Goal: Task Accomplishment & Management: Manage account settings

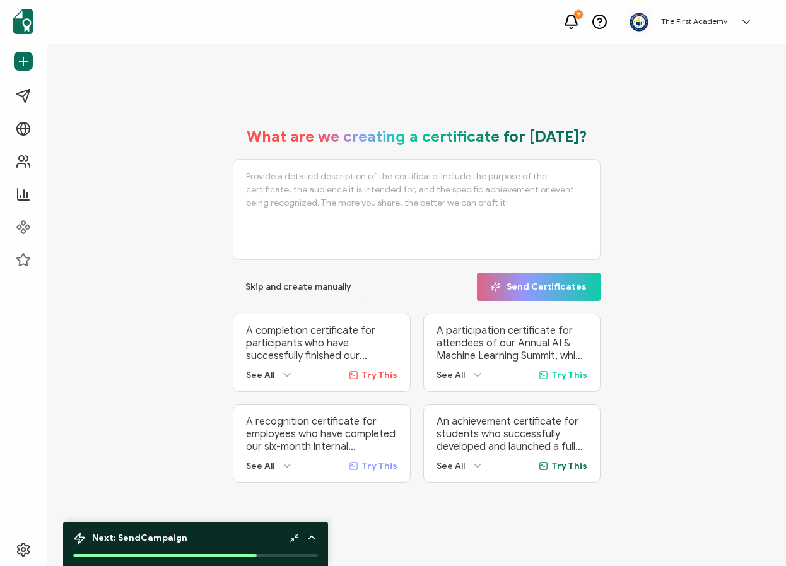
click at [575, 17] on icon at bounding box center [572, 22] width 16 height 16
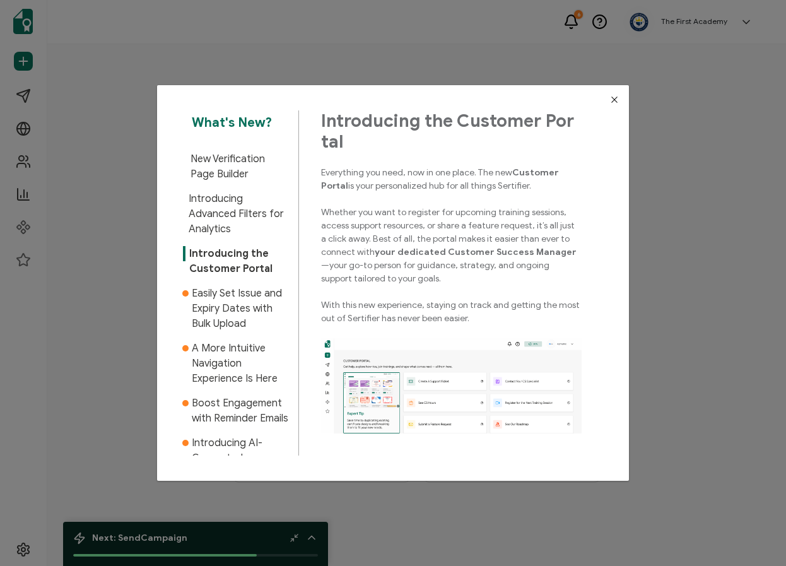
drag, startPoint x: 611, startPoint y: 102, endPoint x: 678, endPoint y: 45, distance: 88.2
click at [611, 102] on icon "Close" at bounding box center [615, 100] width 10 height 10
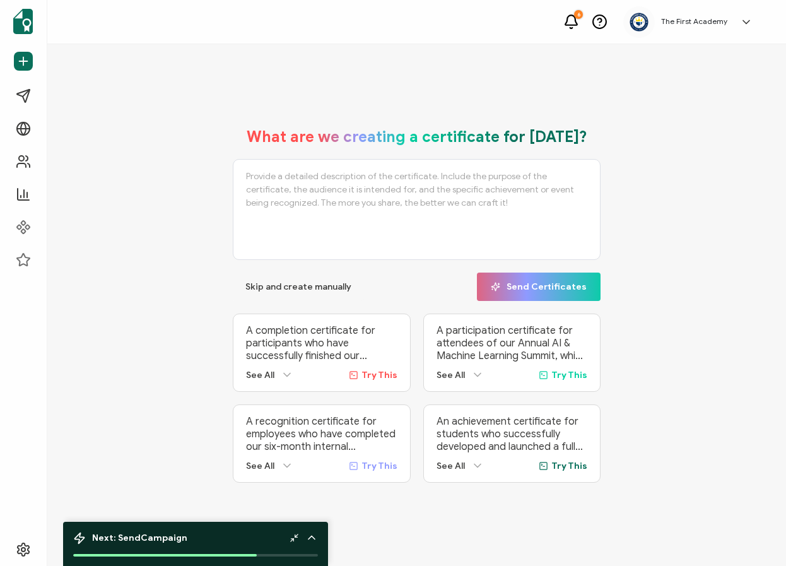
click at [710, 20] on h5 "The First Academy" at bounding box center [695, 21] width 66 height 9
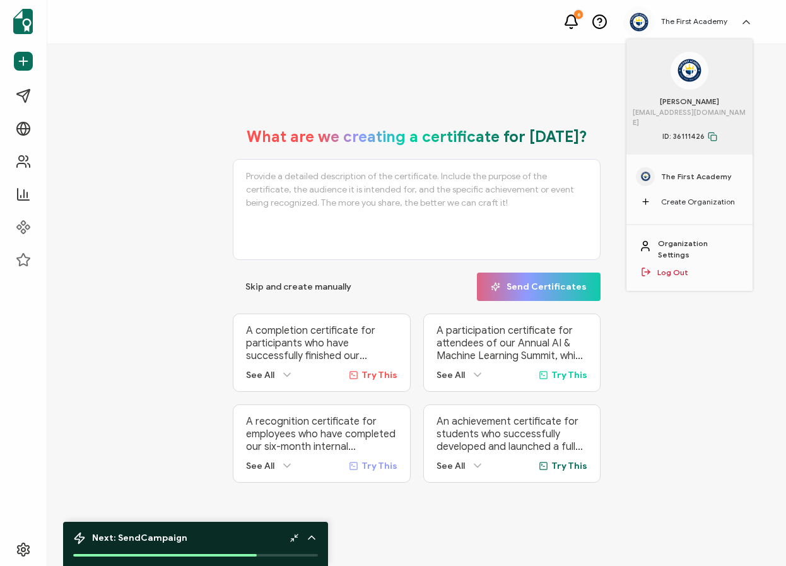
click at [706, 176] on span "The First Academy" at bounding box center [697, 176] width 71 height 11
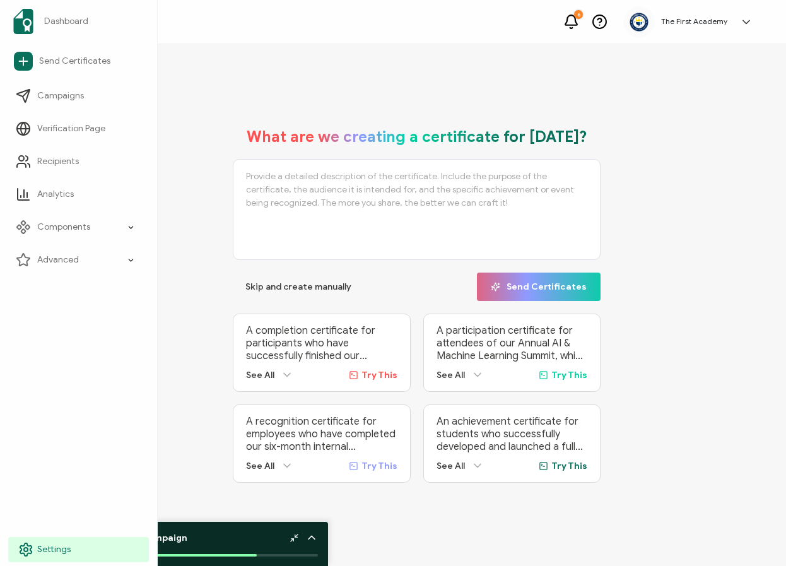
click at [56, 543] on span "Settings" at bounding box center [53, 549] width 33 height 13
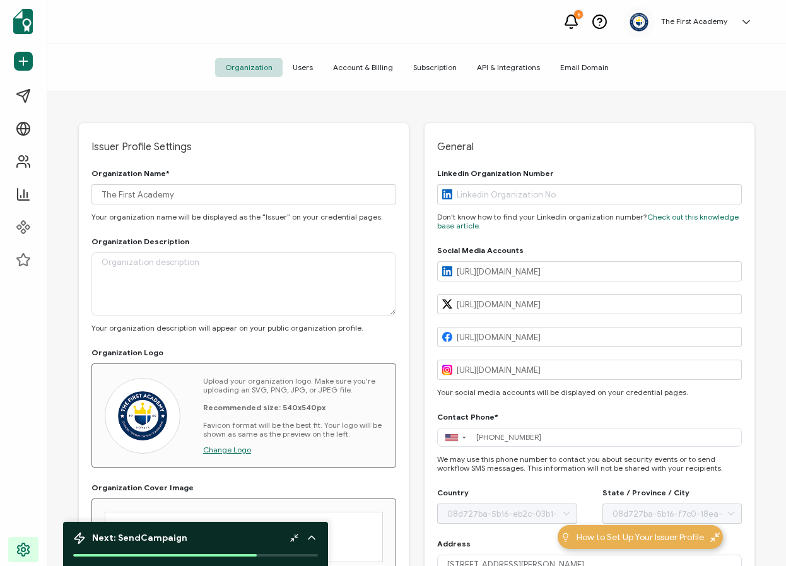
type input "[US_STATE]"
type input "[GEOGRAPHIC_DATA]"
click at [364, 60] on span "Account & Billing" at bounding box center [363, 67] width 80 height 19
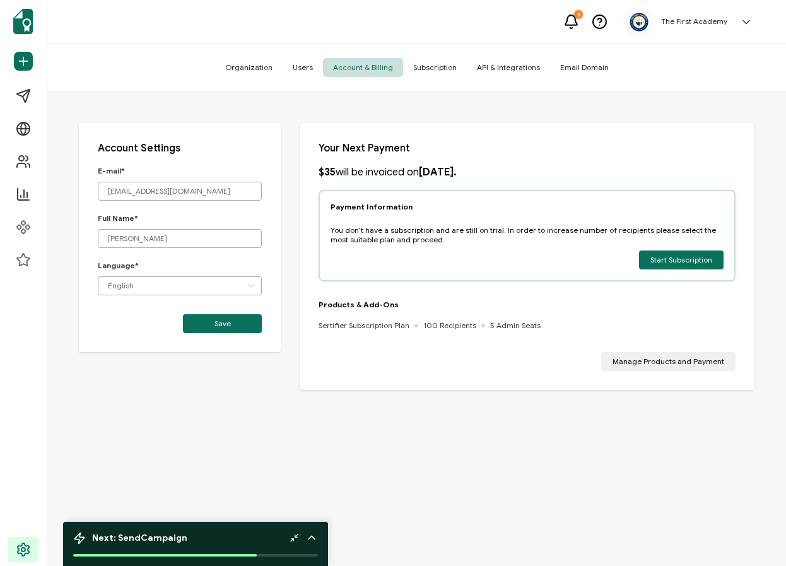
click at [425, 67] on span "Subscription" at bounding box center [435, 67] width 64 height 19
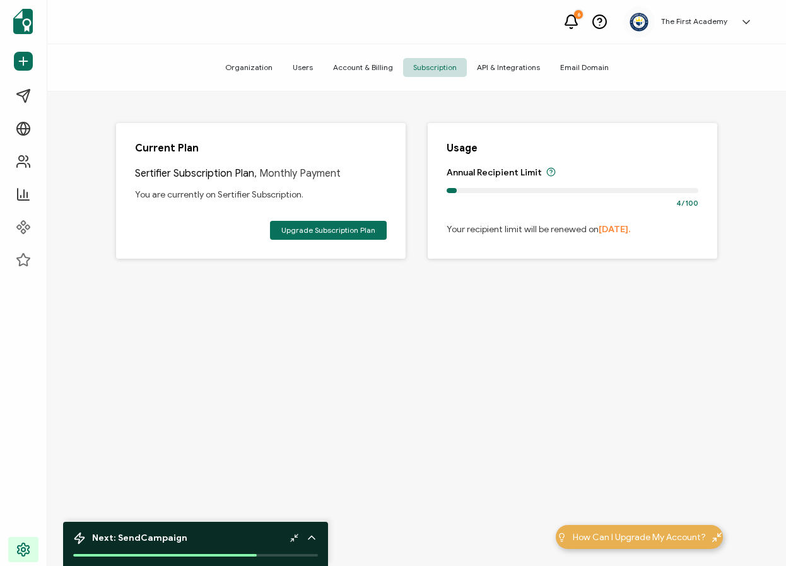
click at [380, 69] on span "Account & Billing" at bounding box center [363, 67] width 80 height 19
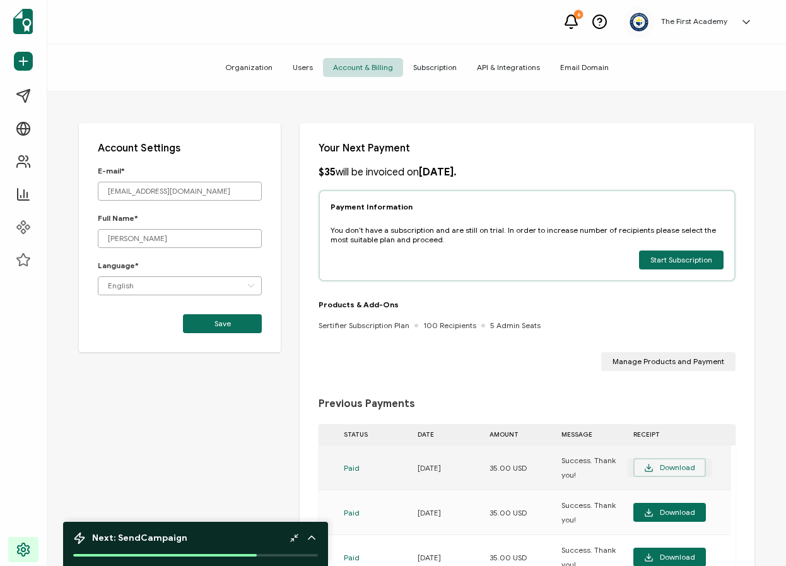
click at [663, 471] on span "Download" at bounding box center [669, 467] width 51 height 9
